Goal: Information Seeking & Learning: Learn about a topic

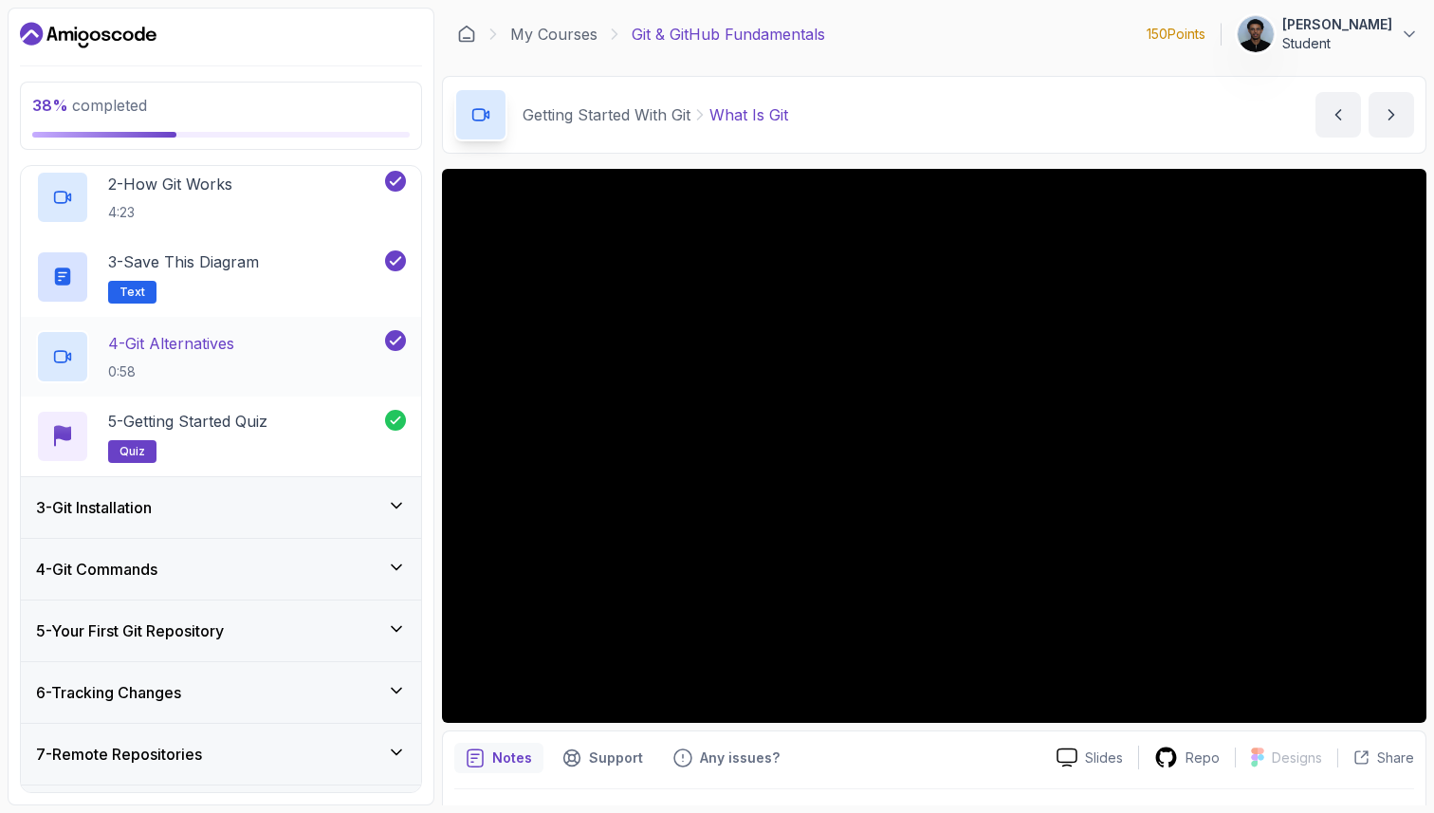
scroll to position [325, 0]
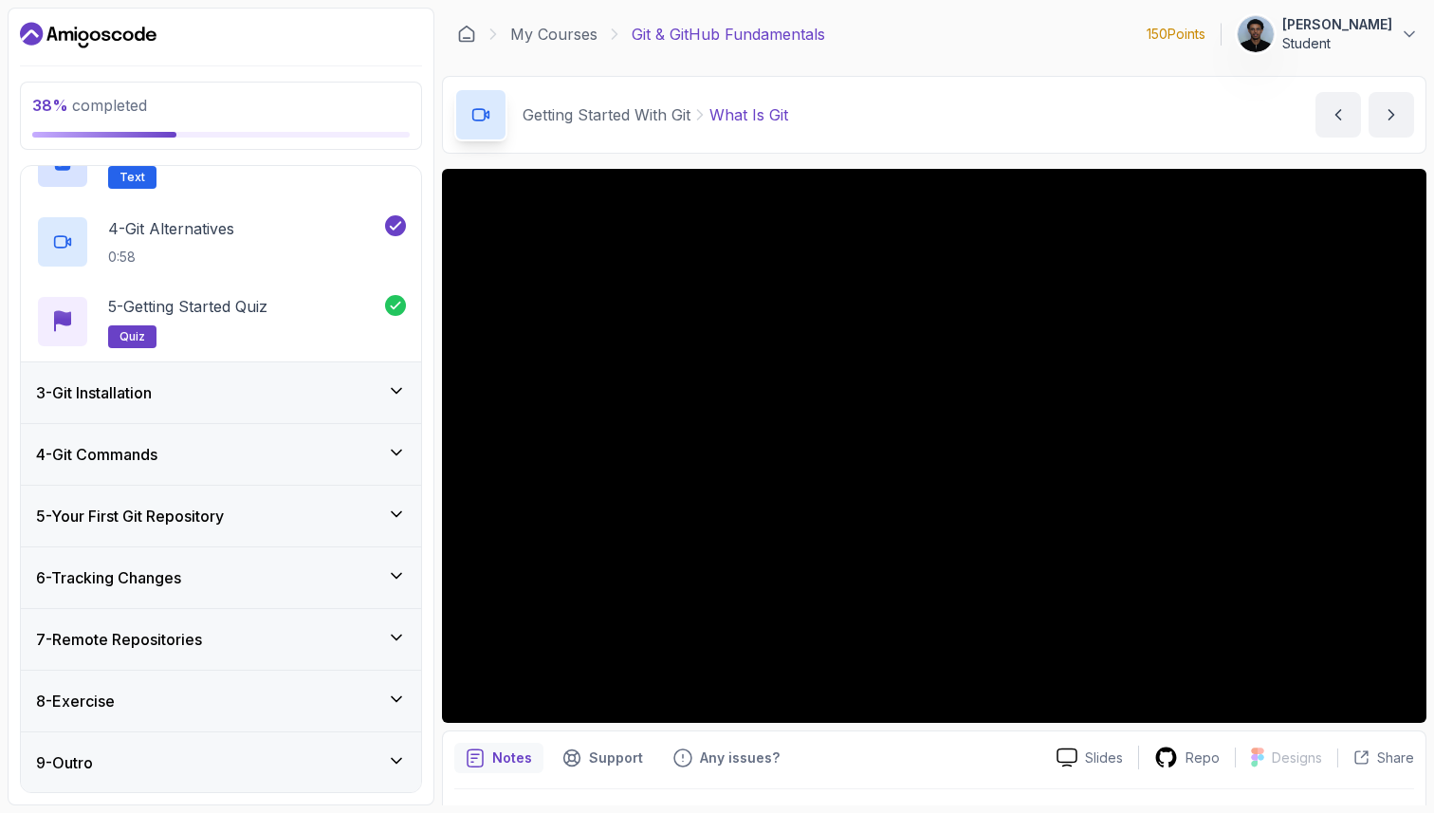
click at [196, 400] on div "3 - Git Installation" at bounding box center [221, 392] width 370 height 23
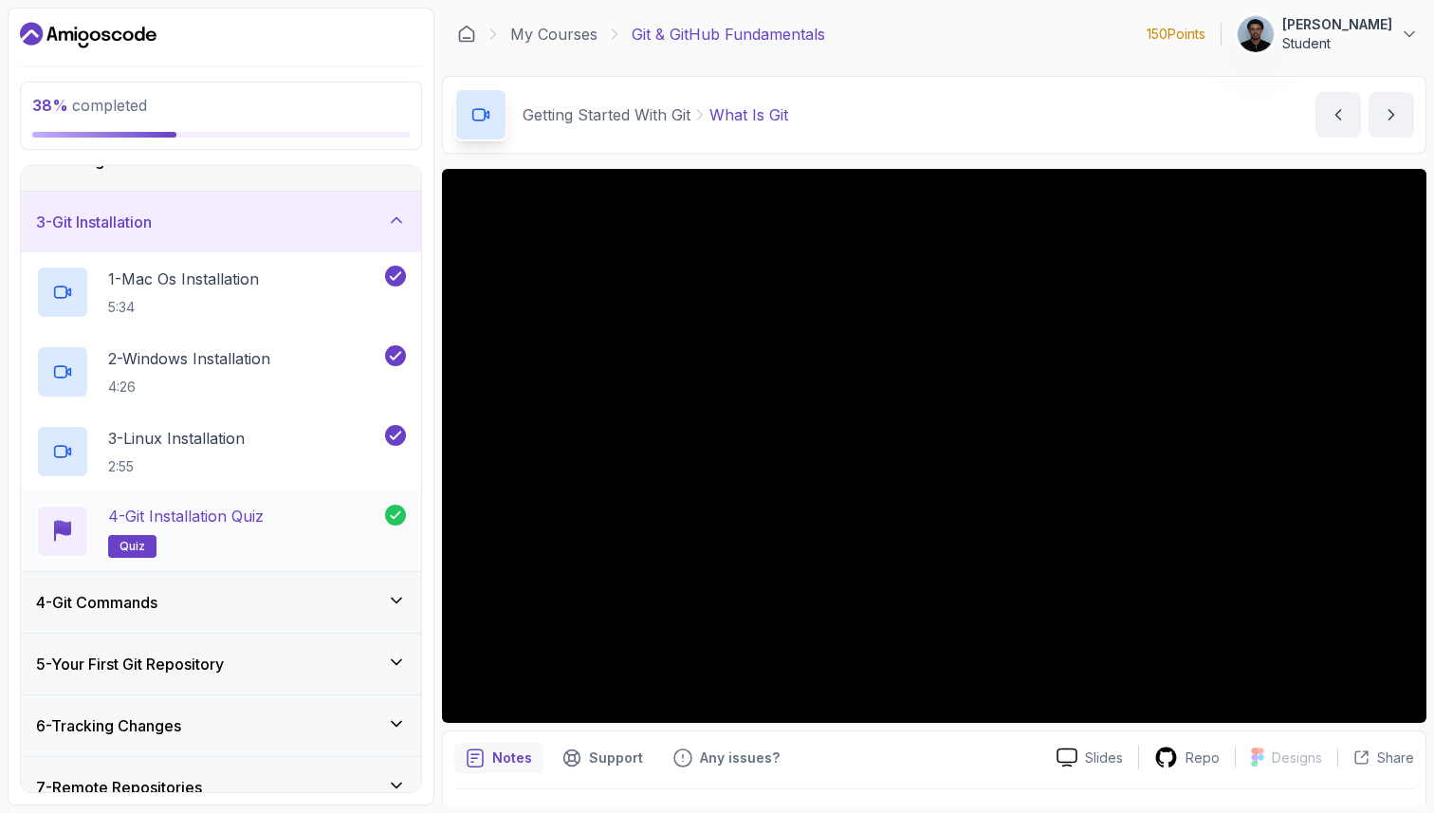
scroll to position [119, 0]
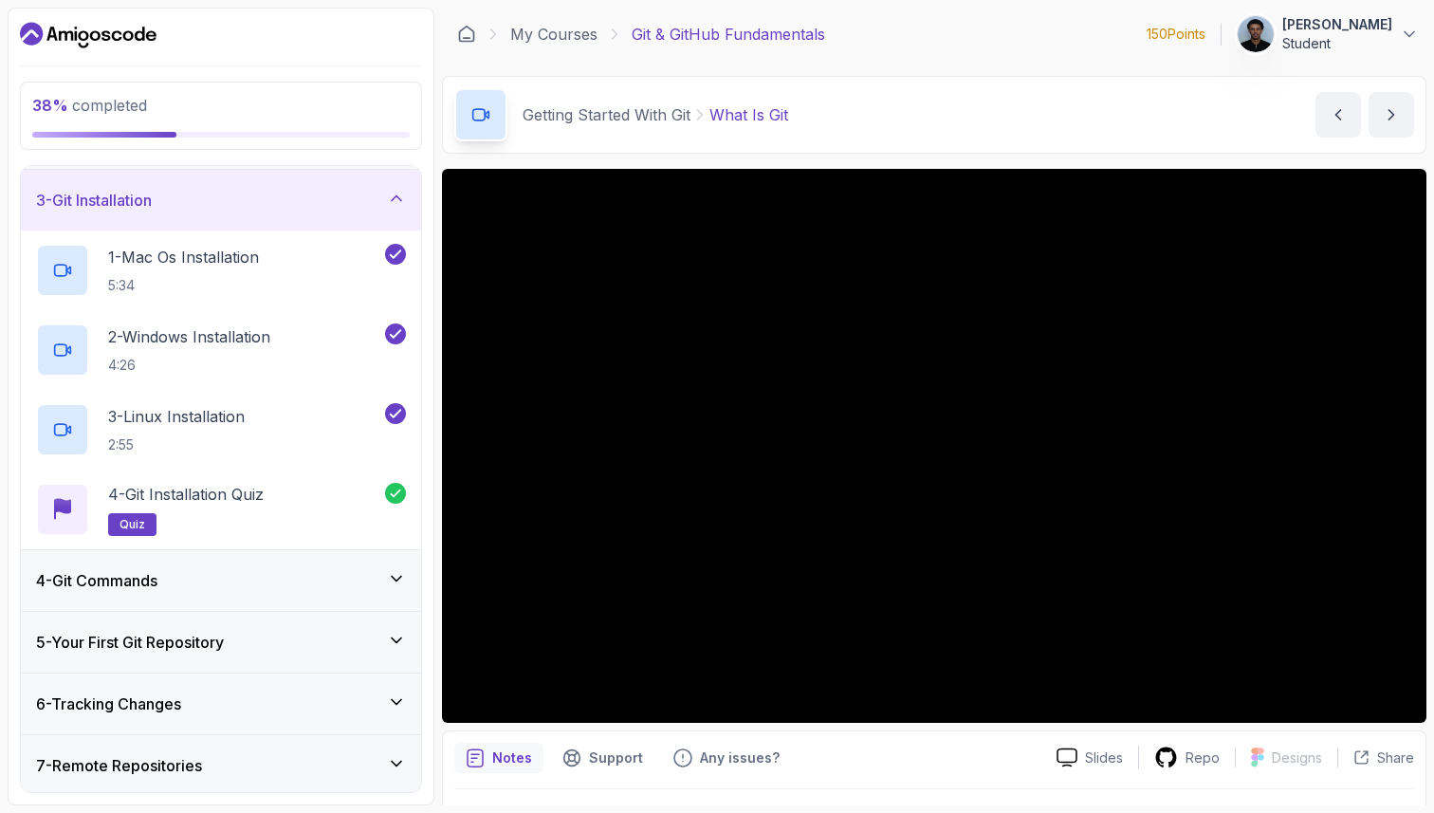
click at [157, 571] on h3 "4 - Git Commands" at bounding box center [96, 580] width 121 height 23
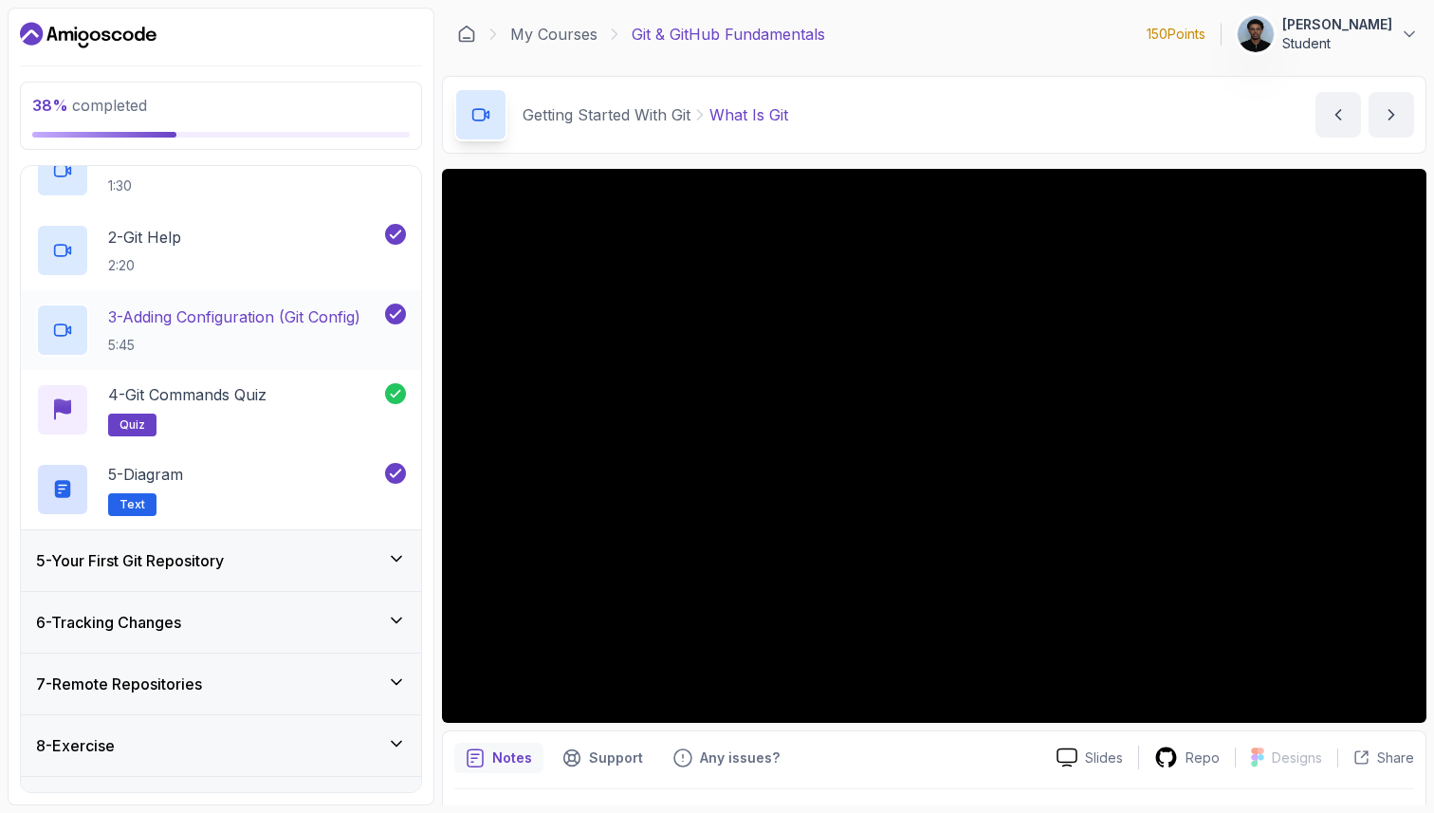
scroll to position [303, 0]
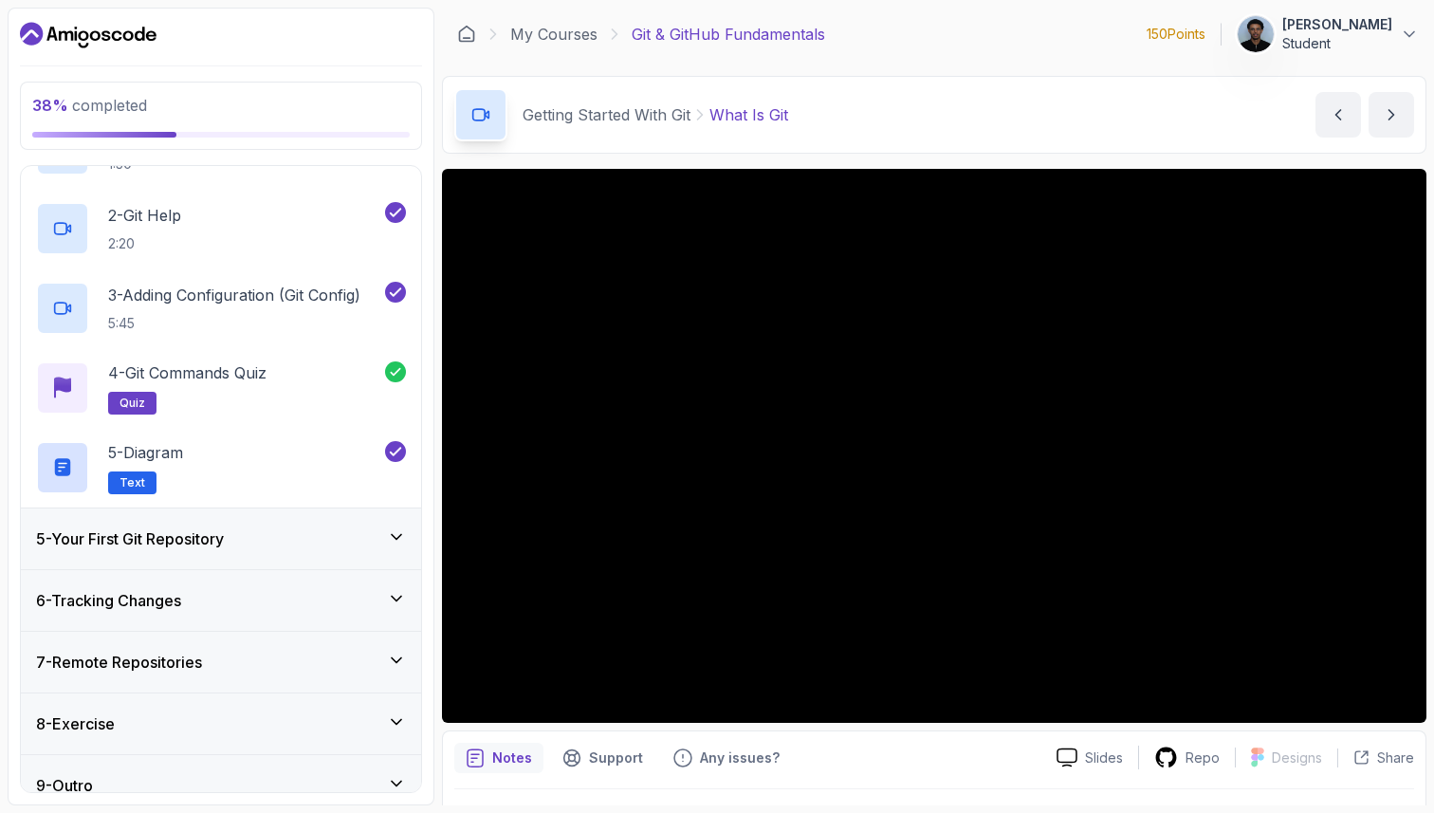
click at [186, 542] on h3 "5 - Your First Git Repository" at bounding box center [130, 538] width 188 height 23
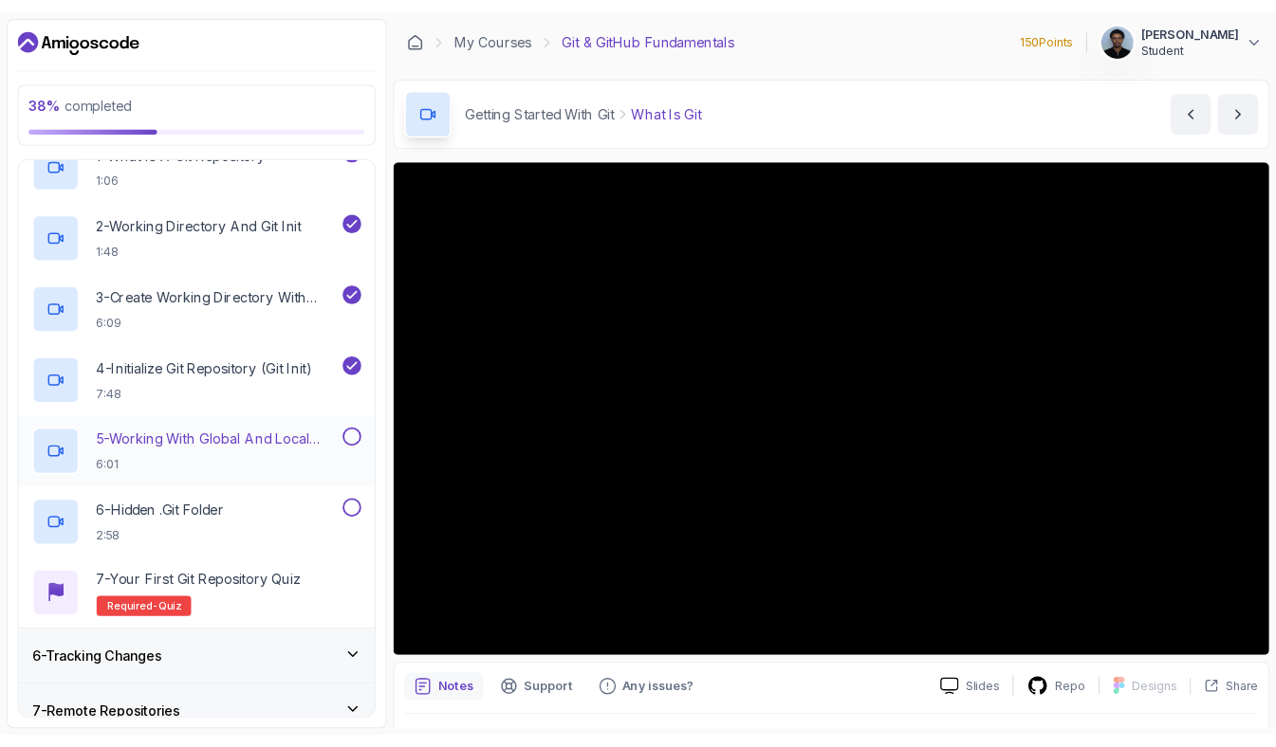
scroll to position [337, 0]
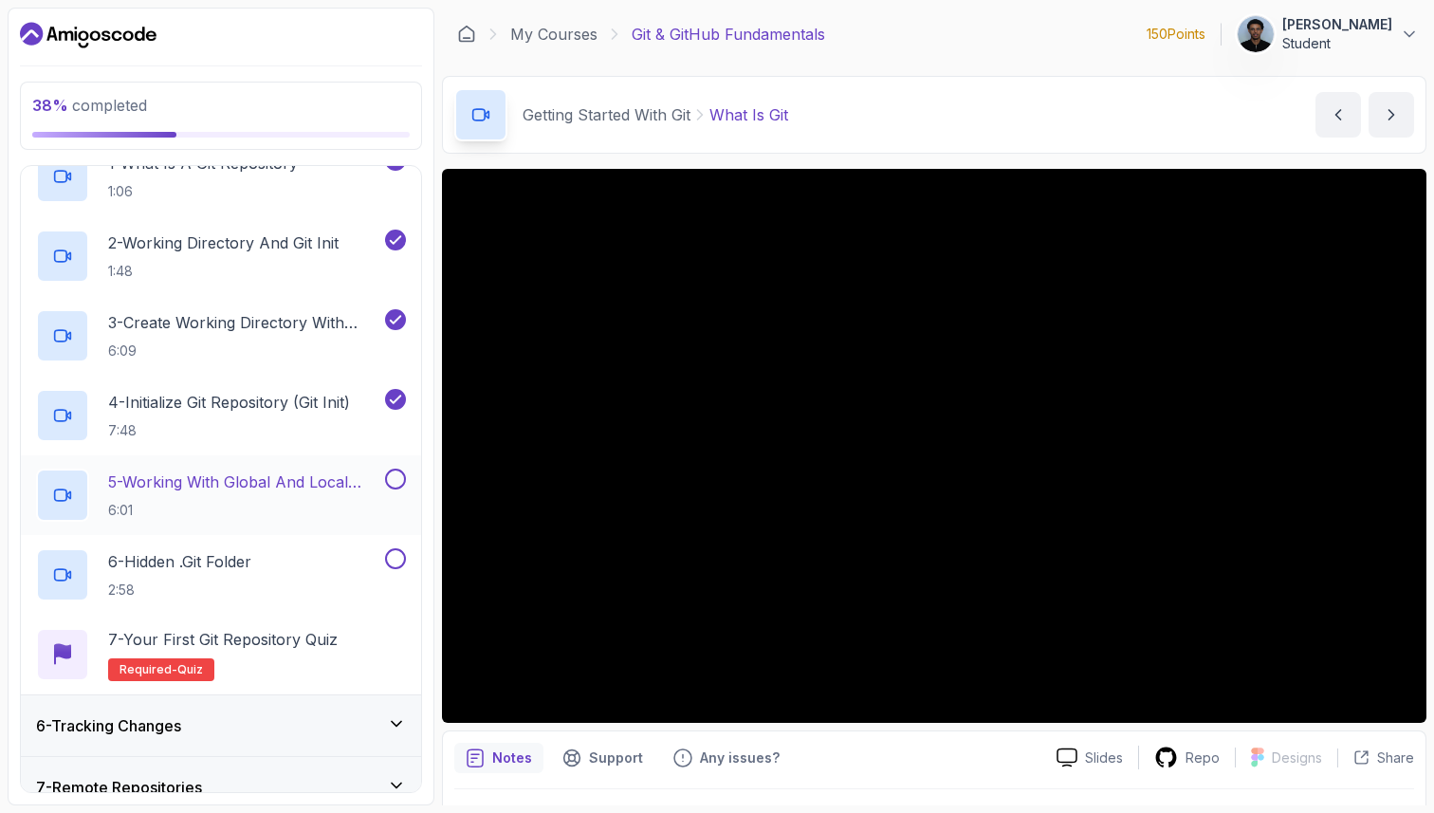
click at [220, 483] on p "5 - Working With Global And Local Configuration" at bounding box center [244, 481] width 273 height 23
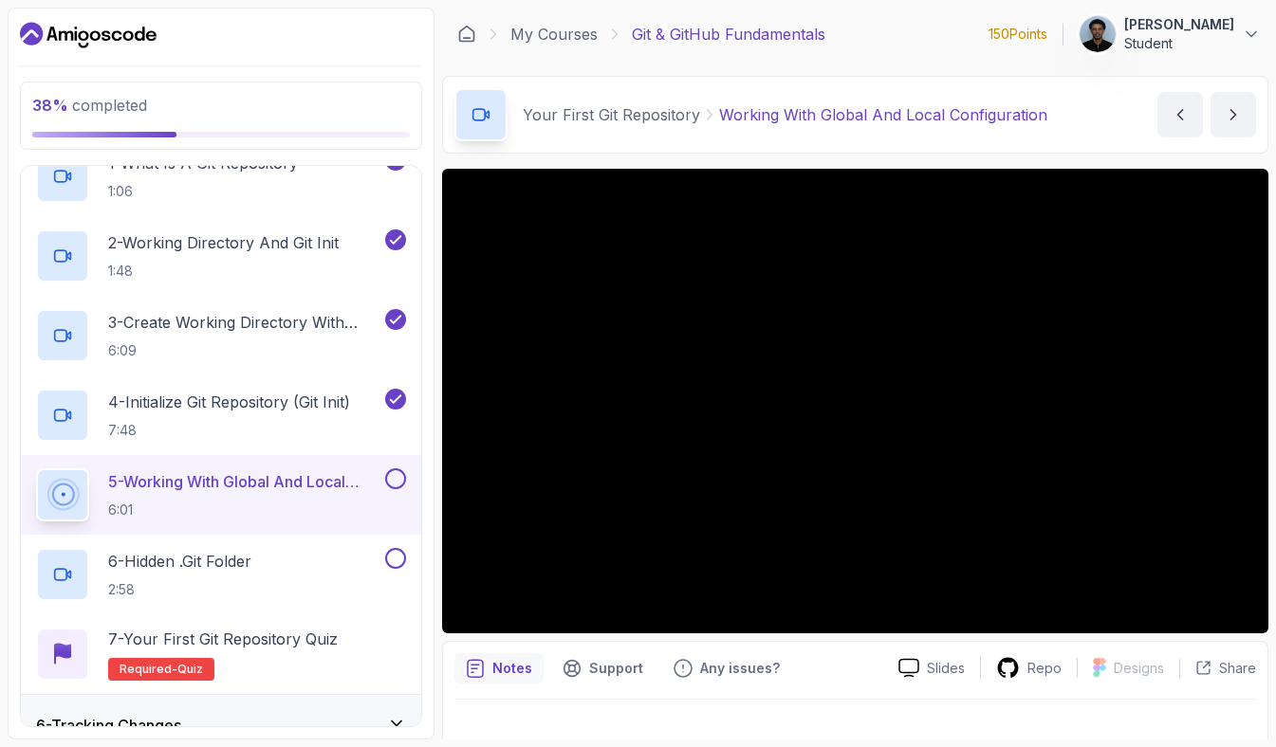
scroll to position [337, 0]
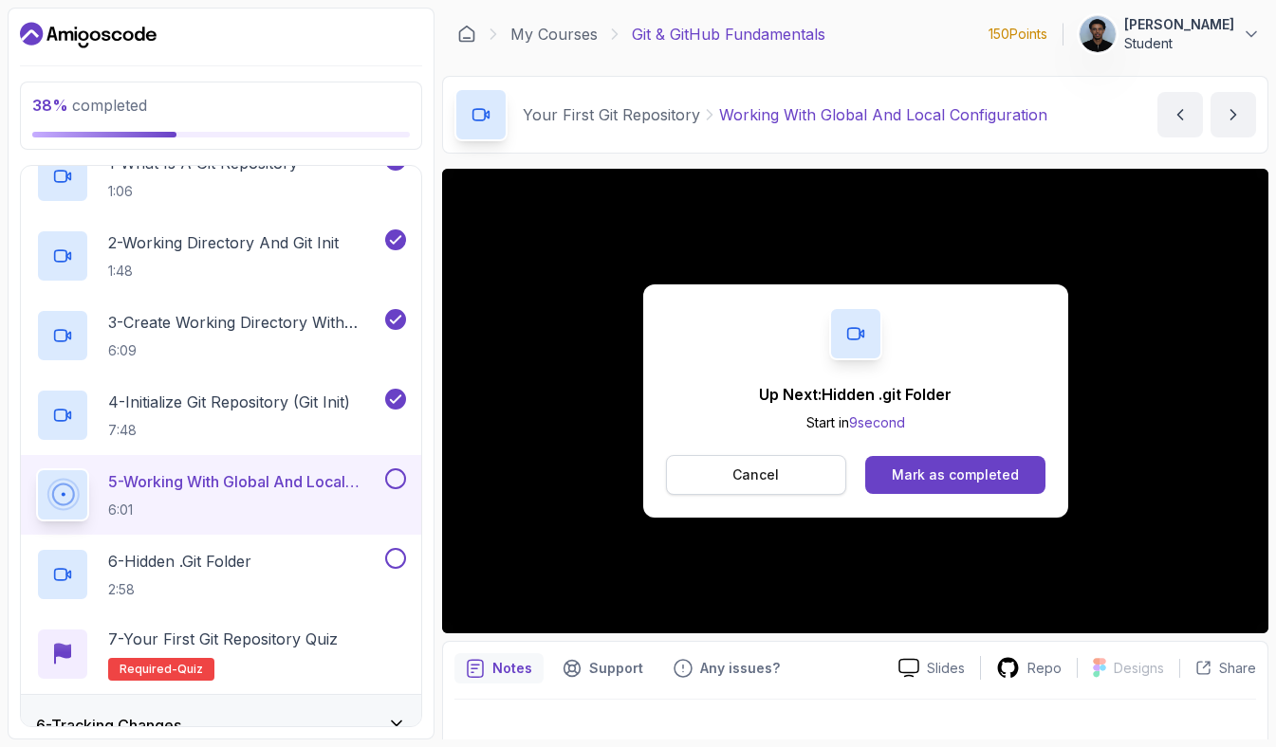
click at [778, 479] on button "Cancel" at bounding box center [756, 475] width 181 height 40
